Goal: Register for event/course

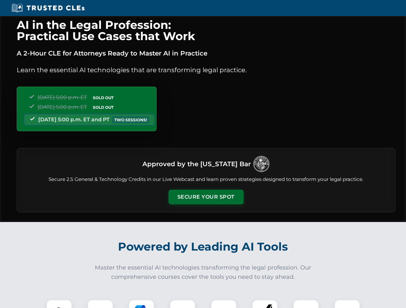
click at [206, 197] on button "Secure Your Spot" at bounding box center [205, 197] width 75 height 15
click at [59, 304] on img at bounding box center [59, 313] width 19 height 19
